Goal: Task Accomplishment & Management: Manage account settings

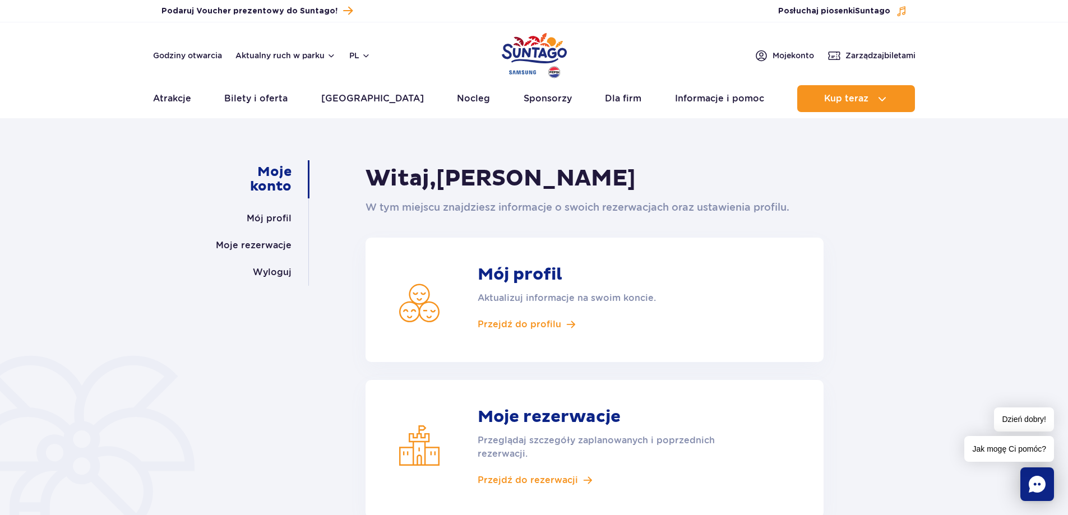
click at [272, 176] on link "Moje konto" at bounding box center [255, 179] width 73 height 38
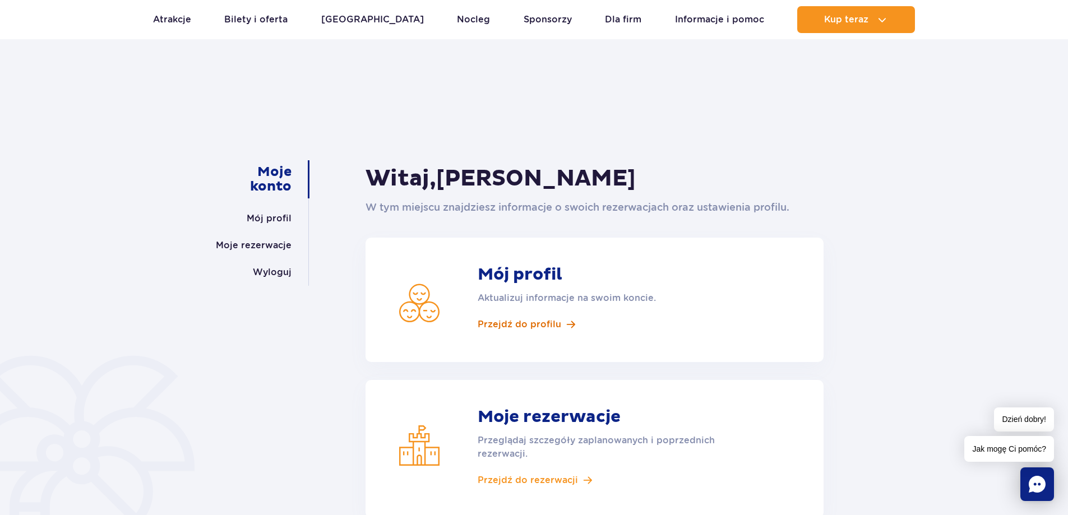
scroll to position [56, 0]
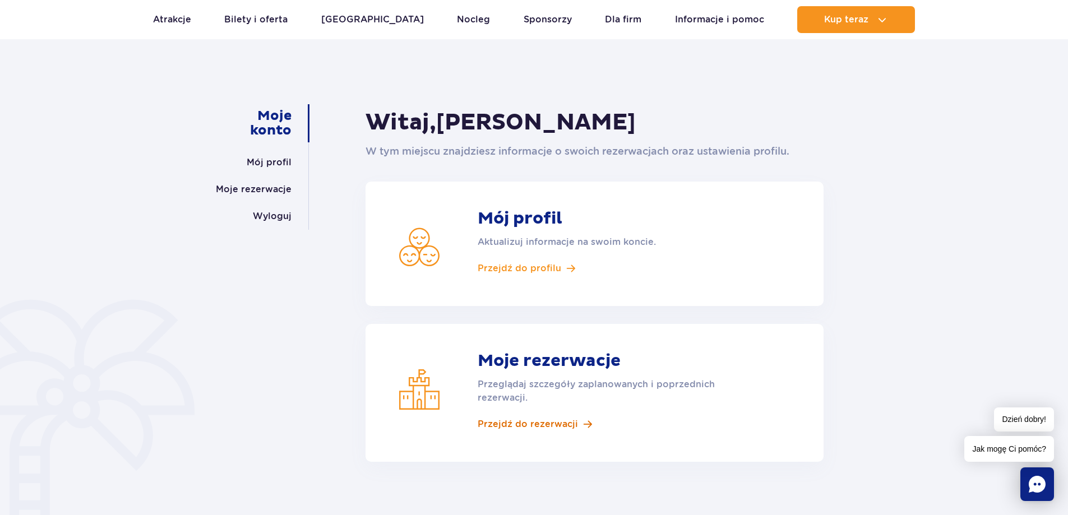
click at [534, 424] on span "Przejdź do rezerwacji" at bounding box center [528, 424] width 100 height 12
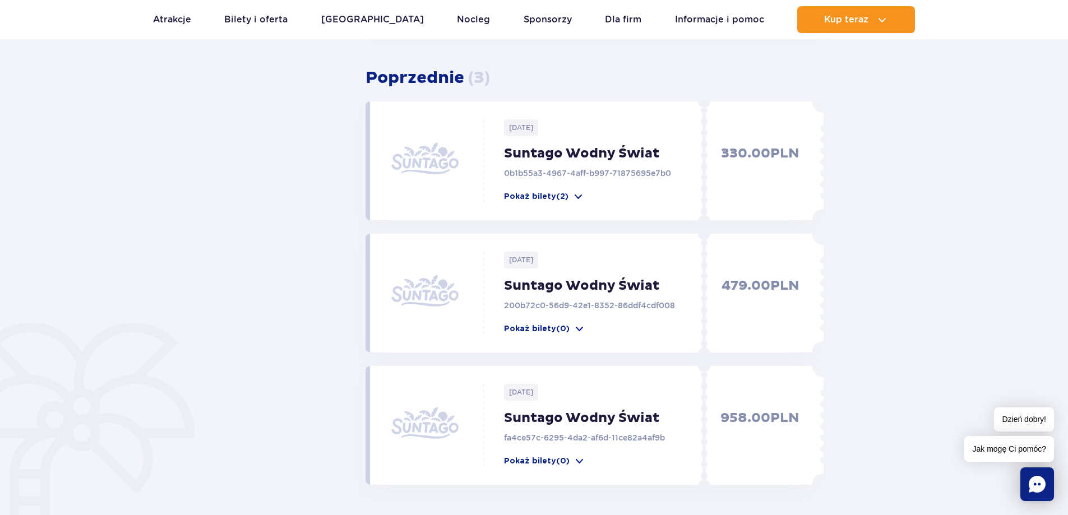
scroll to position [449, 0]
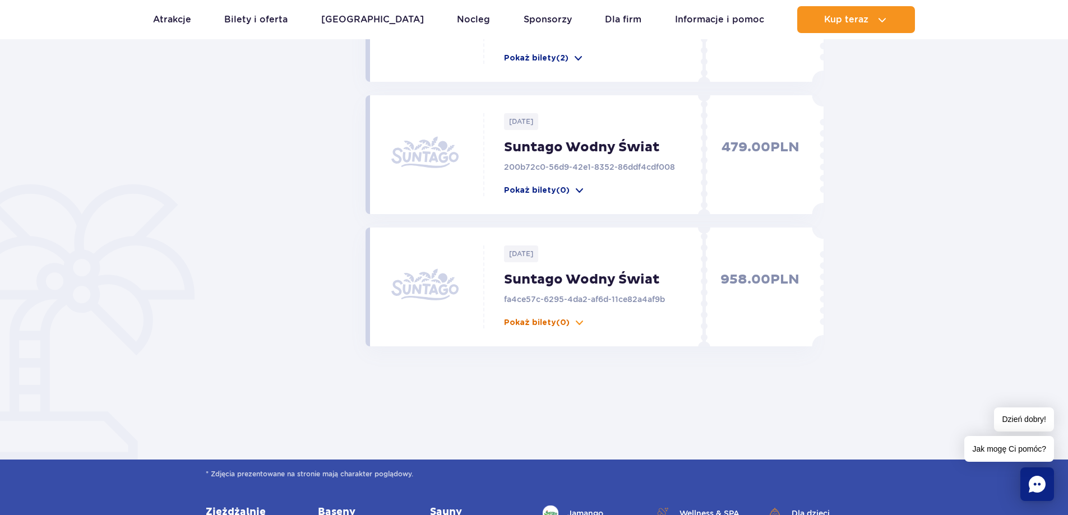
click at [534, 321] on p "Pokaż bilety (0)" at bounding box center [537, 322] width 66 height 11
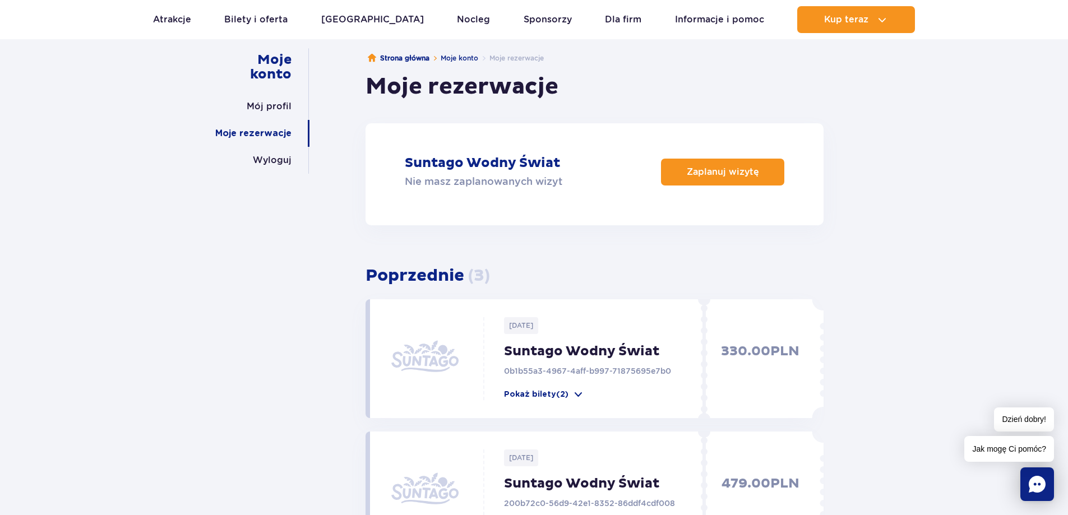
scroll to position [0, 0]
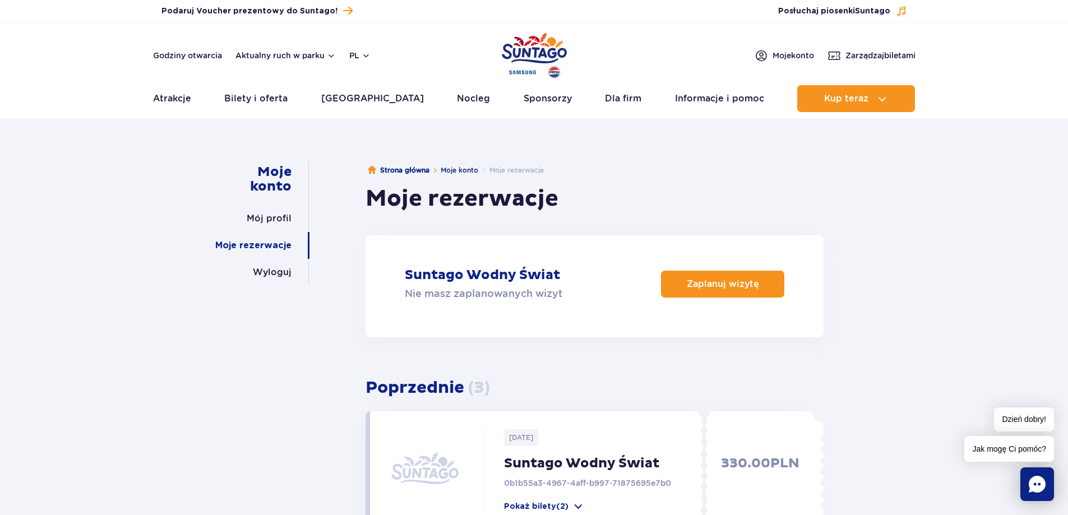
click at [271, 177] on link "Moje konto" at bounding box center [255, 179] width 73 height 38
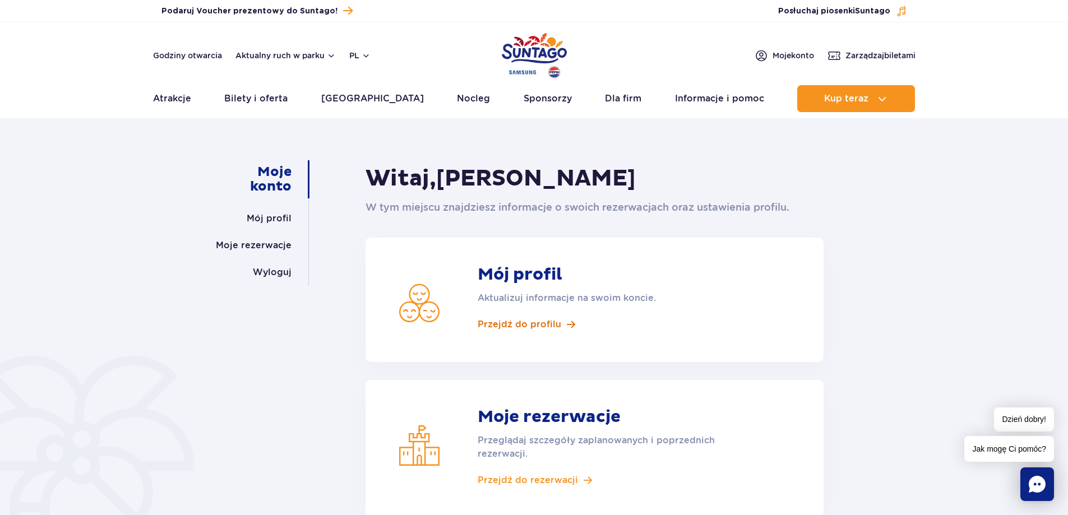
click at [535, 321] on span "Przejdź do profilu" at bounding box center [520, 324] width 84 height 12
